Goal: Information Seeking & Learning: Learn about a topic

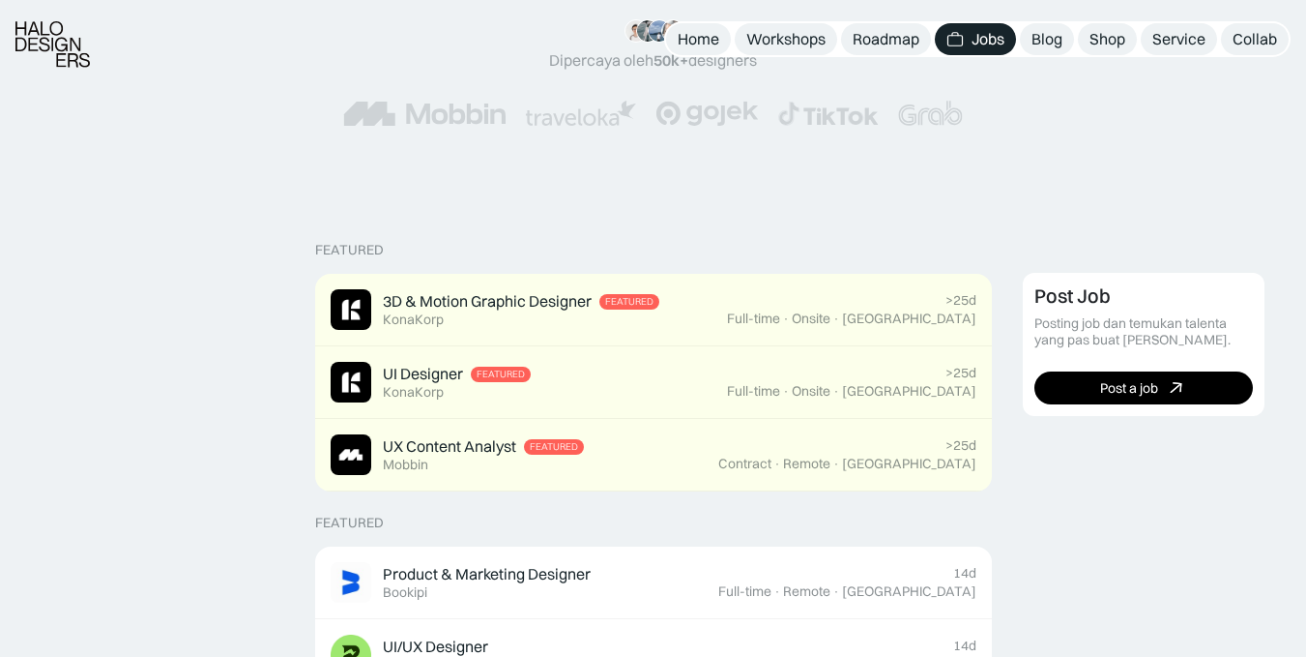
scroll to position [296, 0]
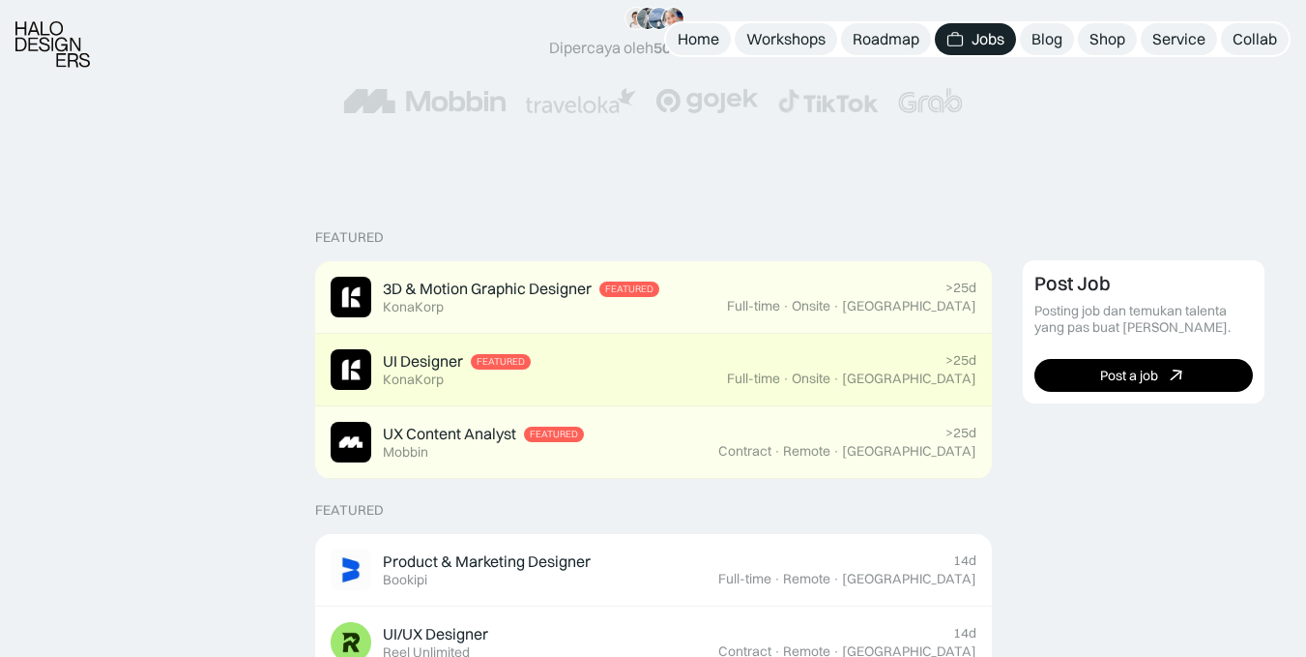
click at [437, 367] on div "UI Designer" at bounding box center [423, 361] width 80 height 20
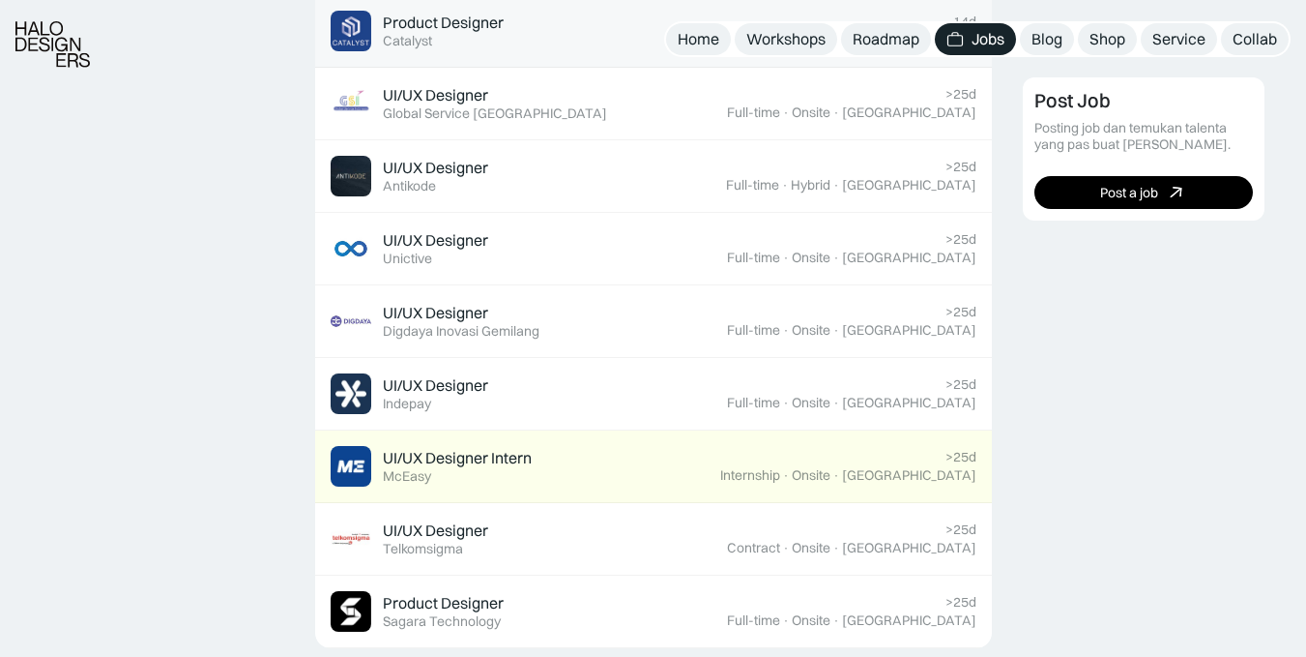
scroll to position [1200, 0]
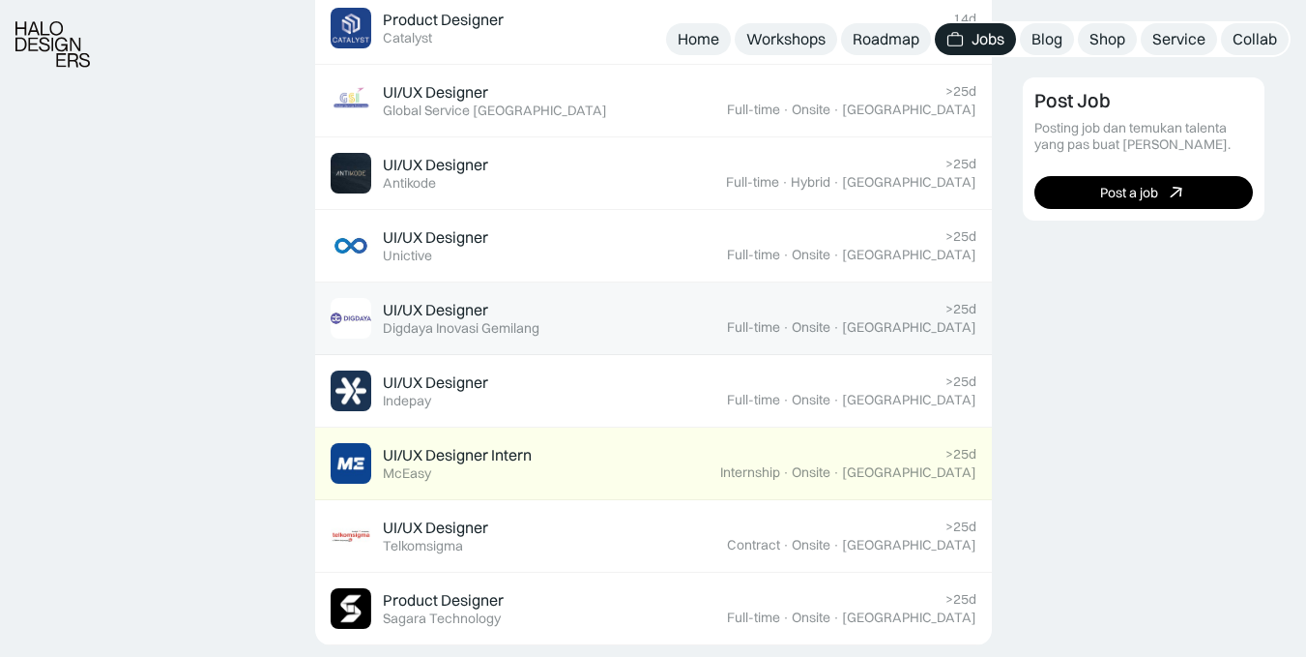
click at [553, 301] on div "UI/UX Designer Featured Digdaya Inovasi Gemilang" at bounding box center [529, 318] width 396 height 41
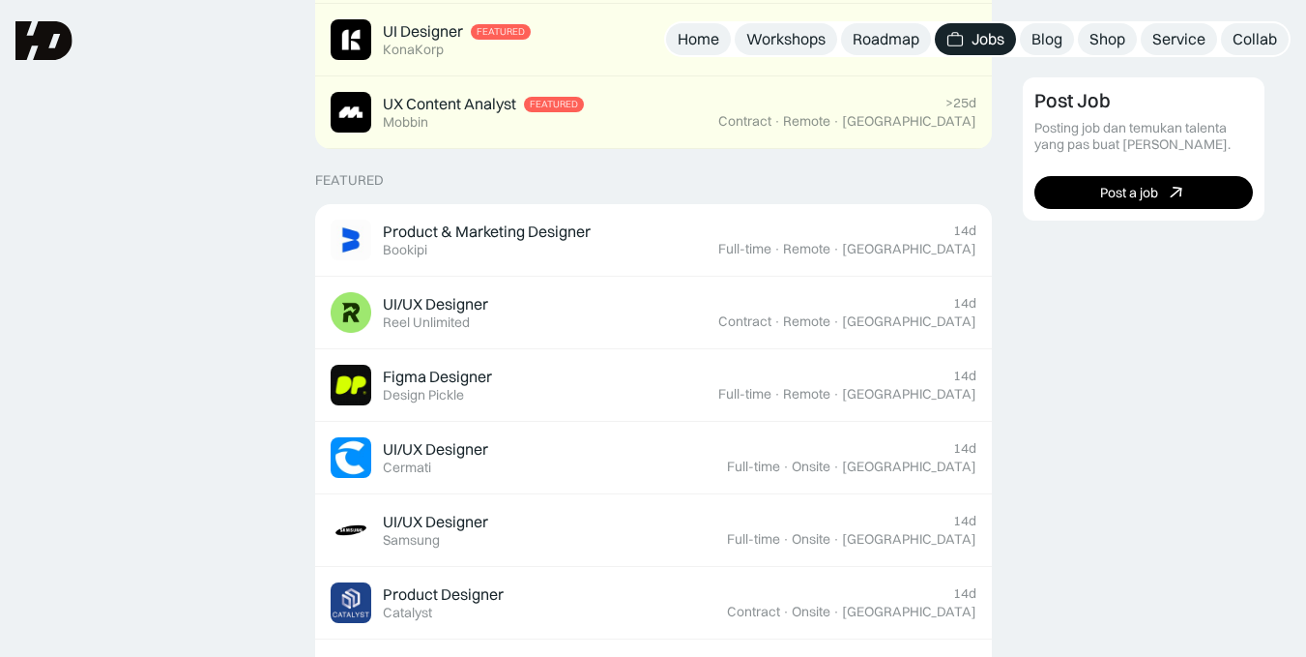
scroll to position [0, 0]
